Goal: Contribute content

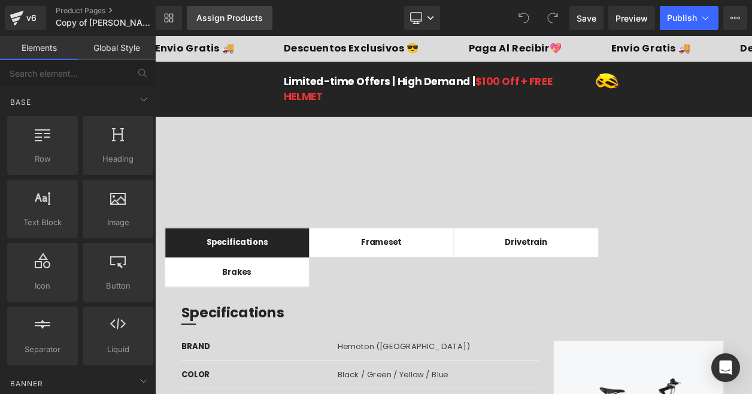
click at [237, 20] on div "Assign Products" at bounding box center [229, 18] width 66 height 10
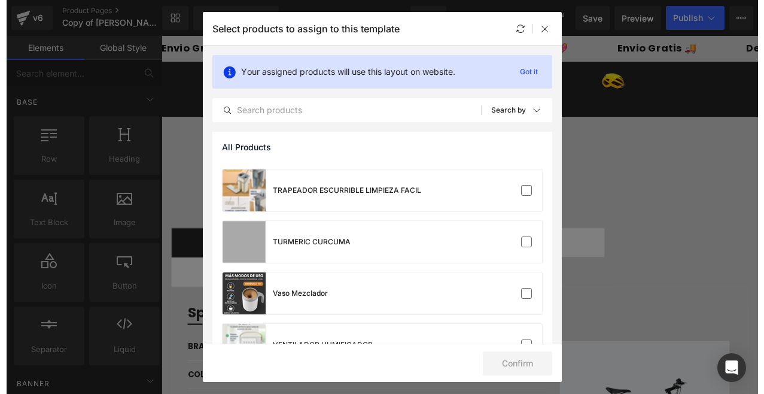
scroll to position [2152, 0]
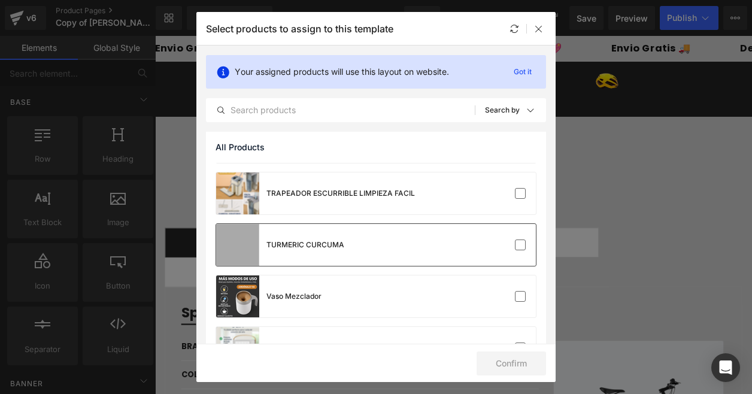
click at [477, 244] on div at bounding box center [499, 245] width 53 height 12
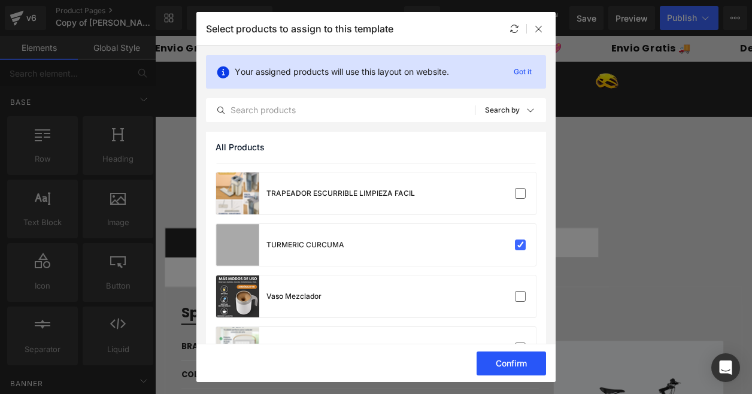
click at [518, 363] on button "Confirm" at bounding box center [510, 363] width 69 height 24
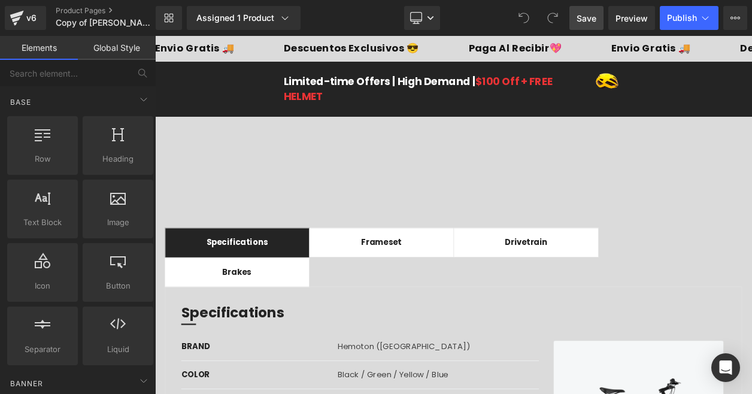
click at [586, 25] on link "Save" at bounding box center [586, 18] width 34 height 24
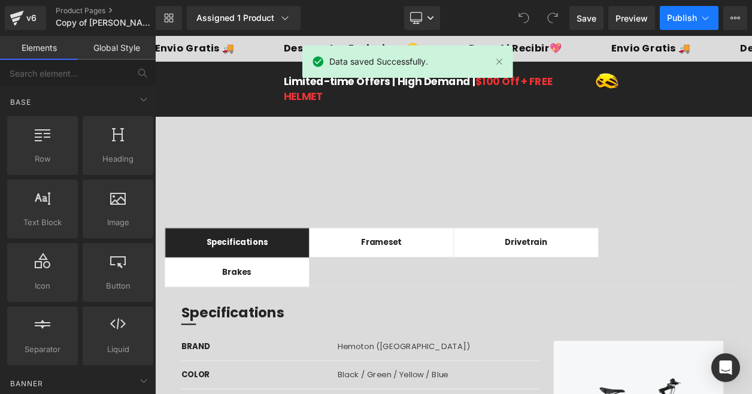
click at [679, 18] on span "Publish" at bounding box center [682, 18] width 30 height 10
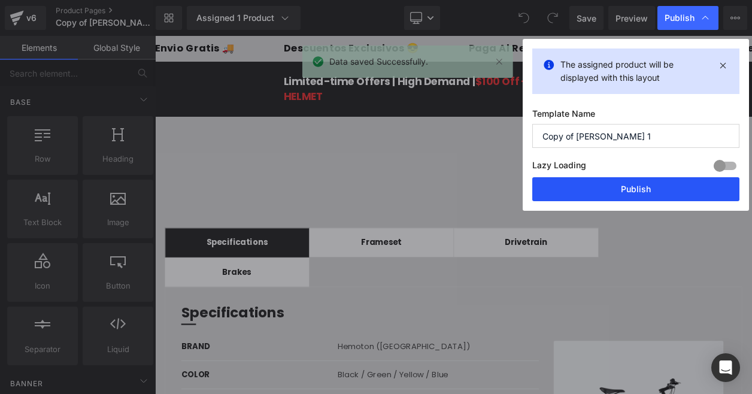
click at [644, 190] on button "Publish" at bounding box center [635, 189] width 207 height 24
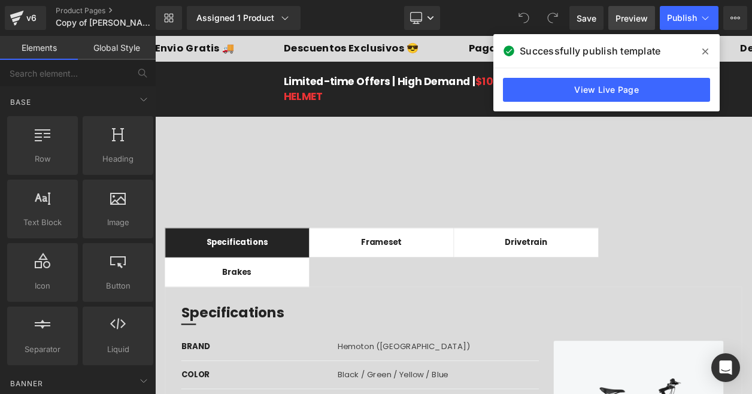
click at [622, 25] on link "Preview" at bounding box center [631, 18] width 47 height 24
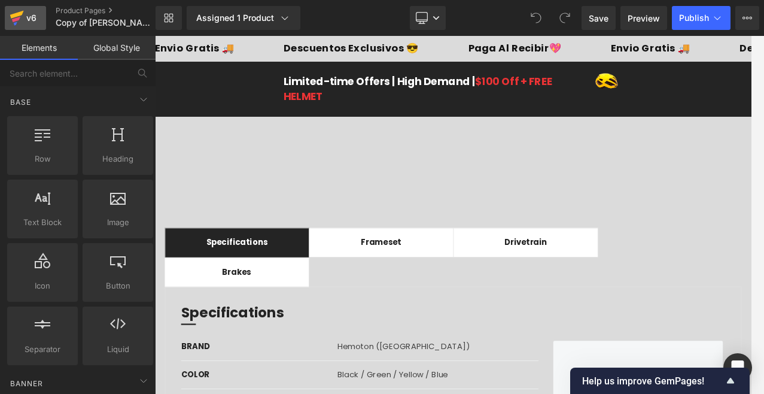
click at [39, 18] on link "v6" at bounding box center [25, 18] width 41 height 24
